Goal: Transaction & Acquisition: Purchase product/service

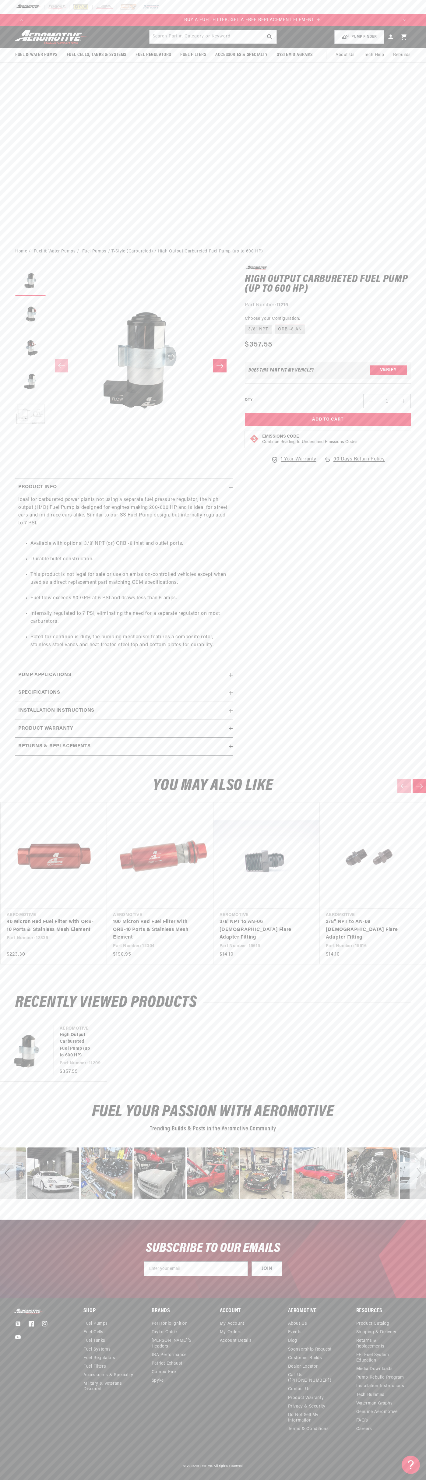
scroll to position [0, 371]
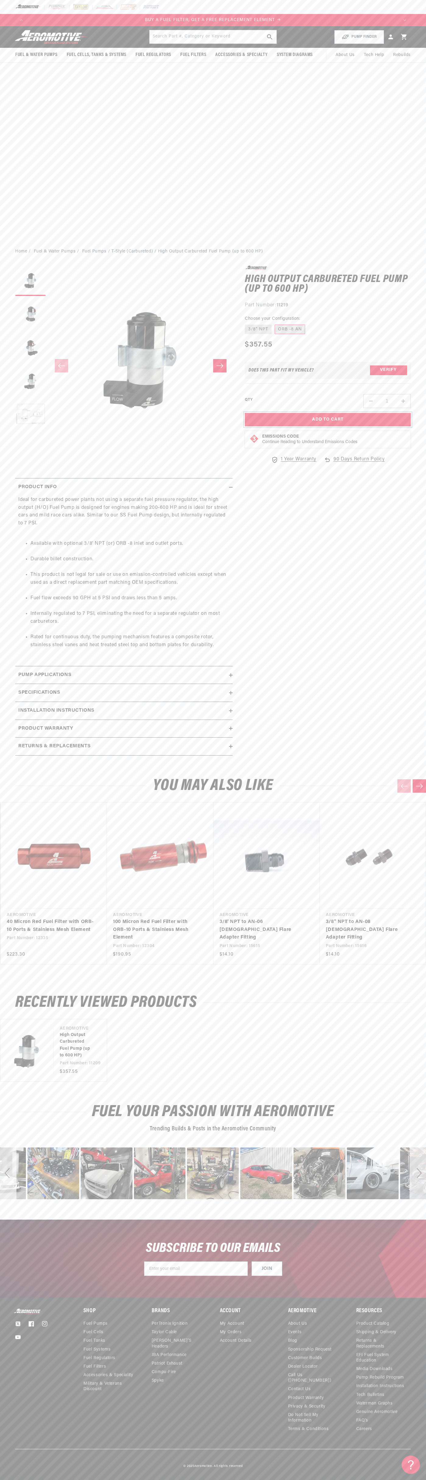
click at [328, 420] on button "Add to Cart" at bounding box center [328, 420] width 166 height 14
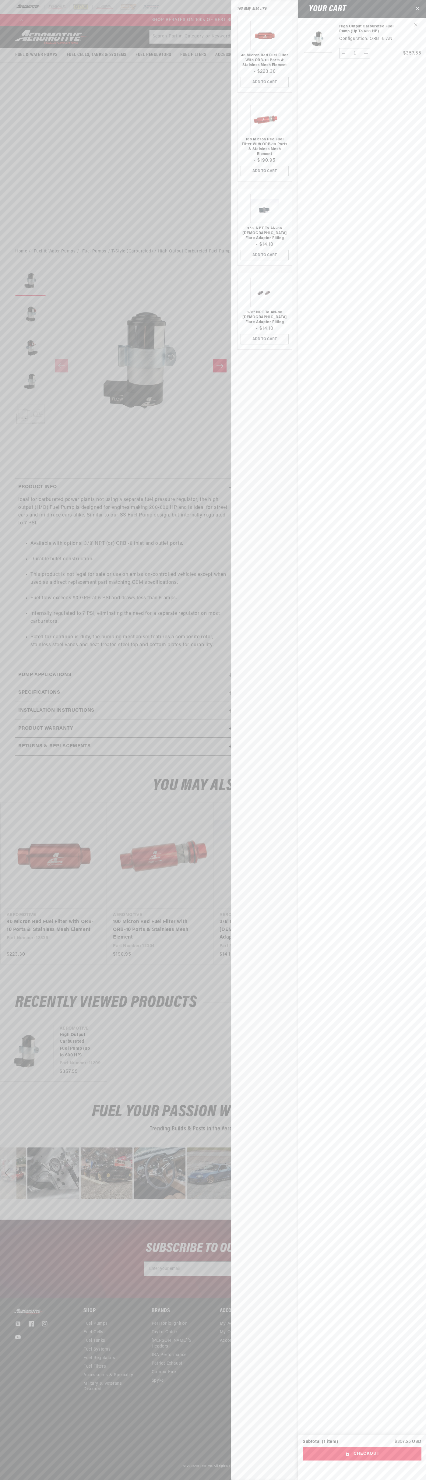
scroll to position [0, 742]
click at [362, 1454] on button "Checkout" at bounding box center [362, 1454] width 119 height 14
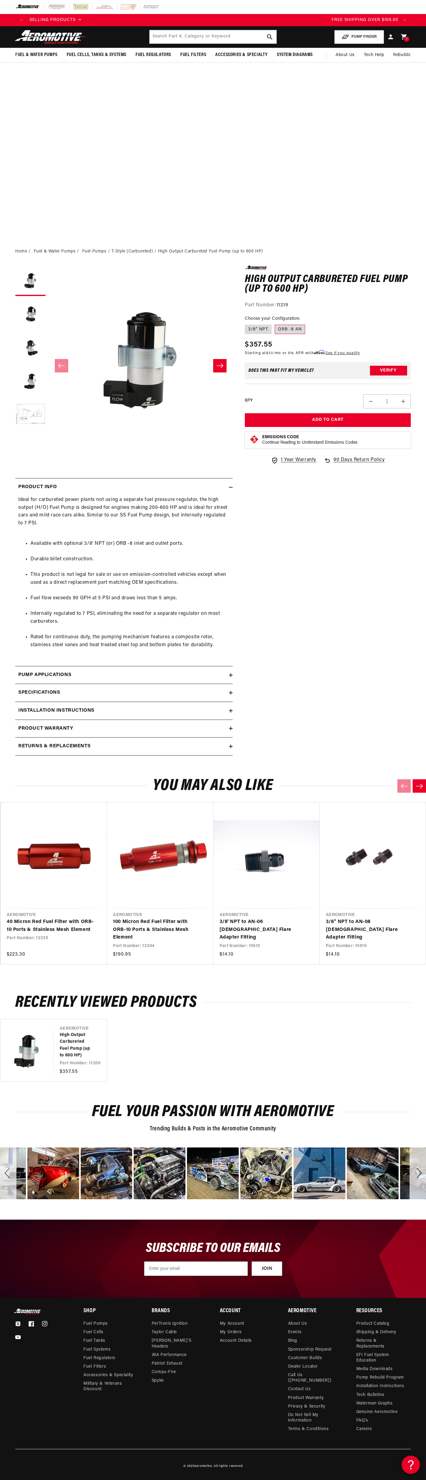
scroll to position [0, 1114]
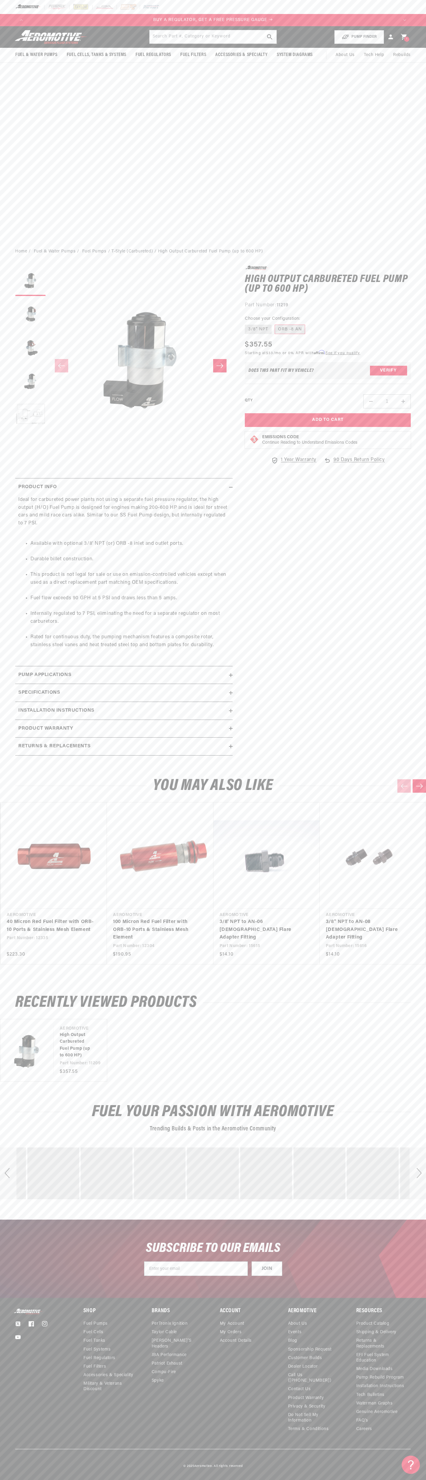
click at [404, 37] on icon at bounding box center [404, 37] width 6 height 6
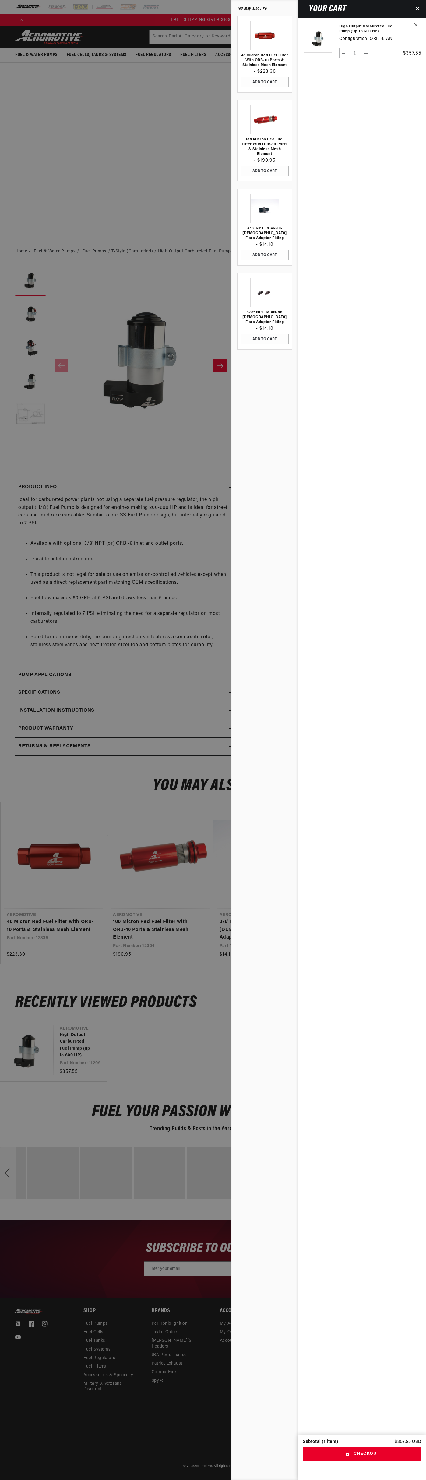
scroll to position [0, 1114]
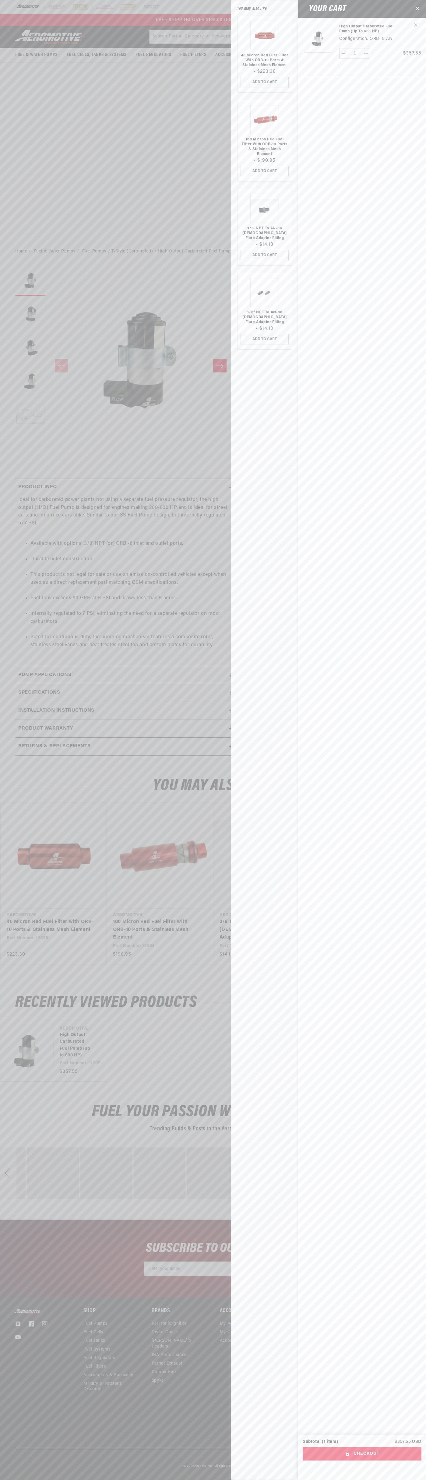
click at [418, 9] on icon "Close" at bounding box center [417, 8] width 4 height 4
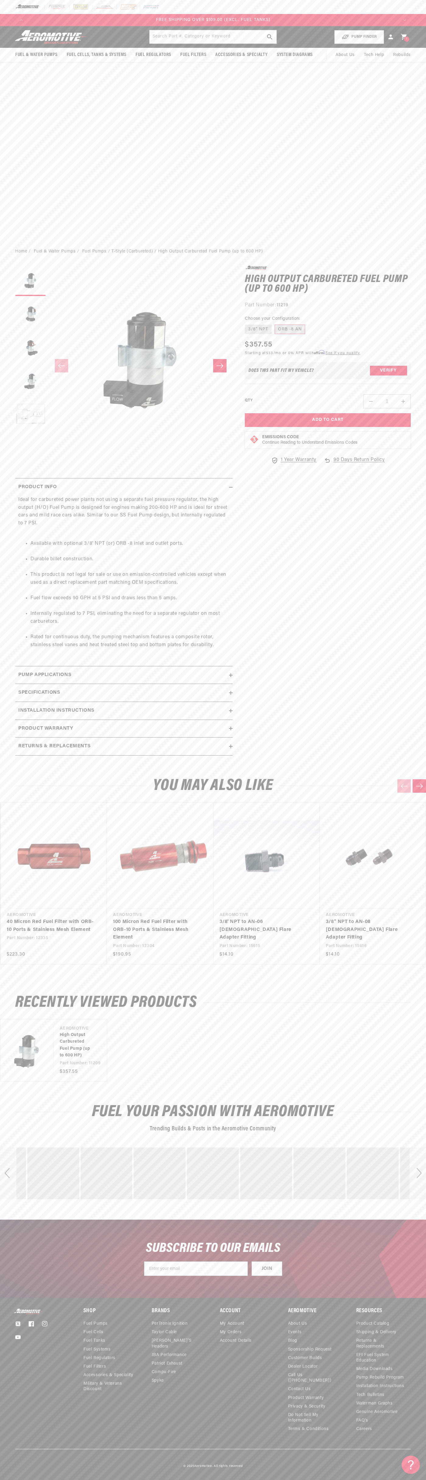
scroll to position [0, 1031]
